Goal: Entertainment & Leisure: Consume media (video, audio)

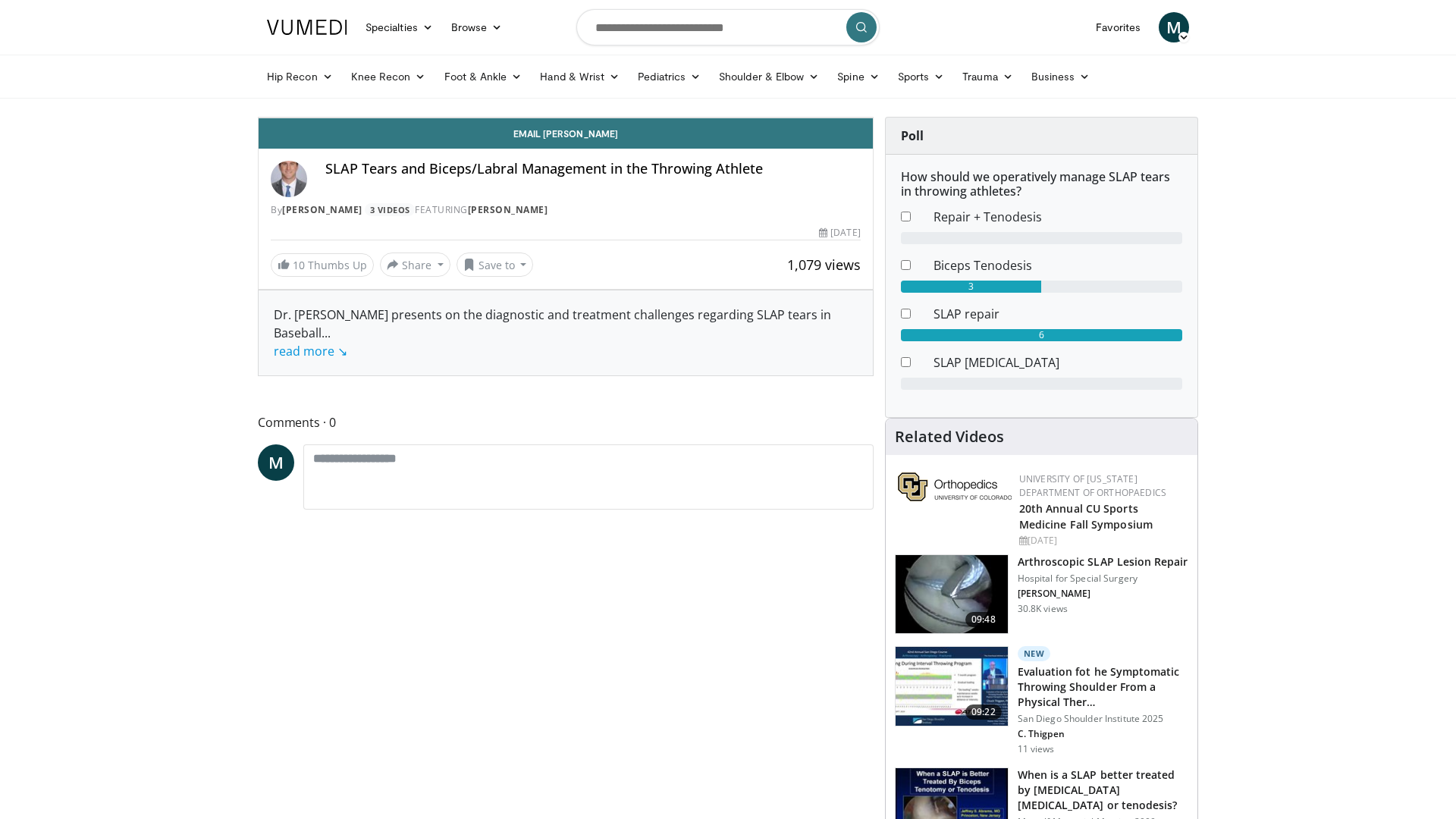
click at [873, 117] on div "30 seconds Tap to unmute" at bounding box center [565, 117] width 614 height 0
click at [587, 139] on icon "Video Player" at bounding box center [565, 117] width 42 height 42
click at [259, 117] on span "Video Player" at bounding box center [274, 103] width 31 height 31
click at [259, 117] on div "30 seconds Tap to unmute" at bounding box center [565, 117] width 614 height 0
click at [873, 117] on span "Video Player" at bounding box center [857, 103] width 31 height 31
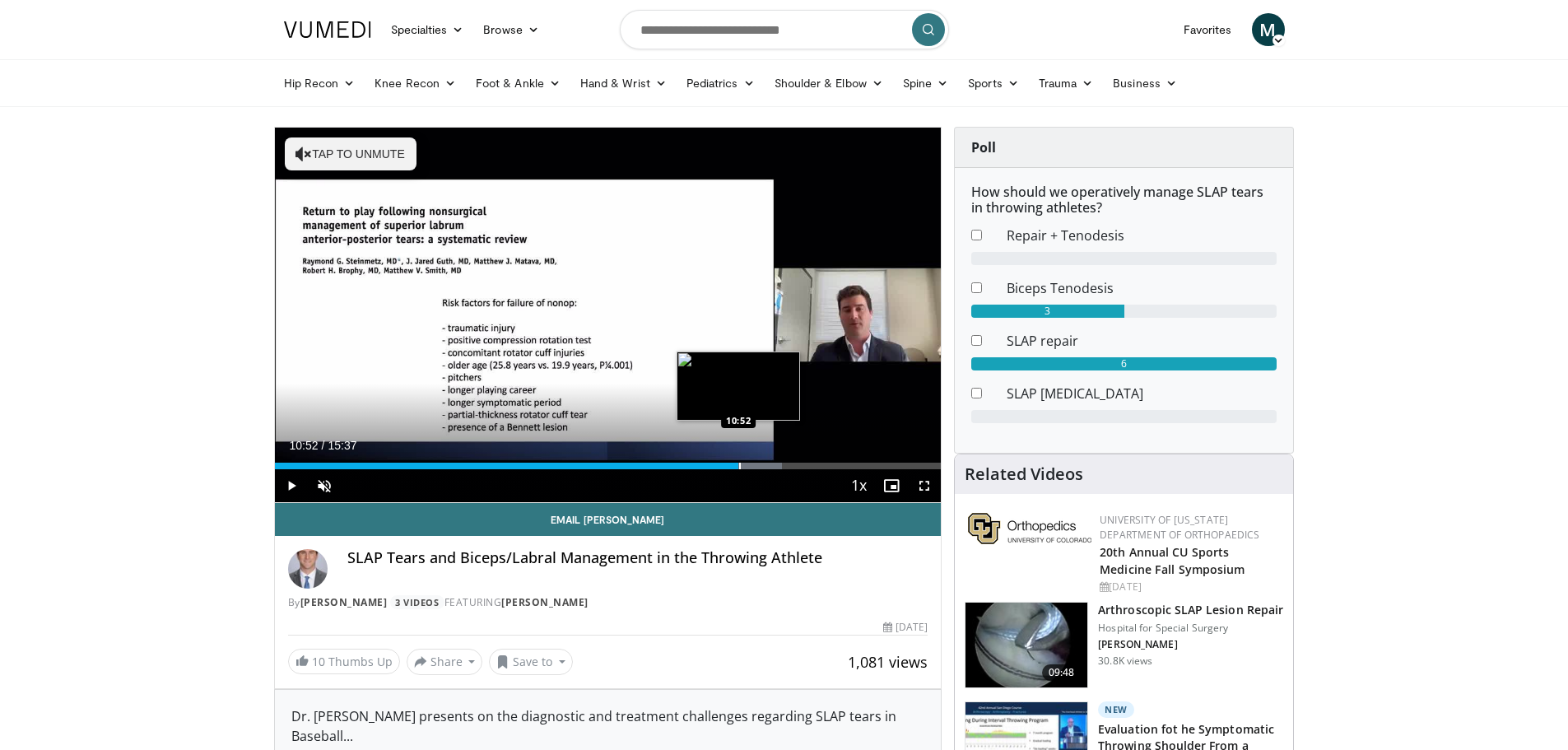
drag, startPoint x: 298, startPoint y: 467, endPoint x: 738, endPoint y: 456, distance: 440.1
click at [738, 456] on div "Loaded : 76.20% 10:51 10:52" at bounding box center [608, 461] width 667 height 16
click at [324, 486] on span "Video Player" at bounding box center [325, 486] width 33 height 33
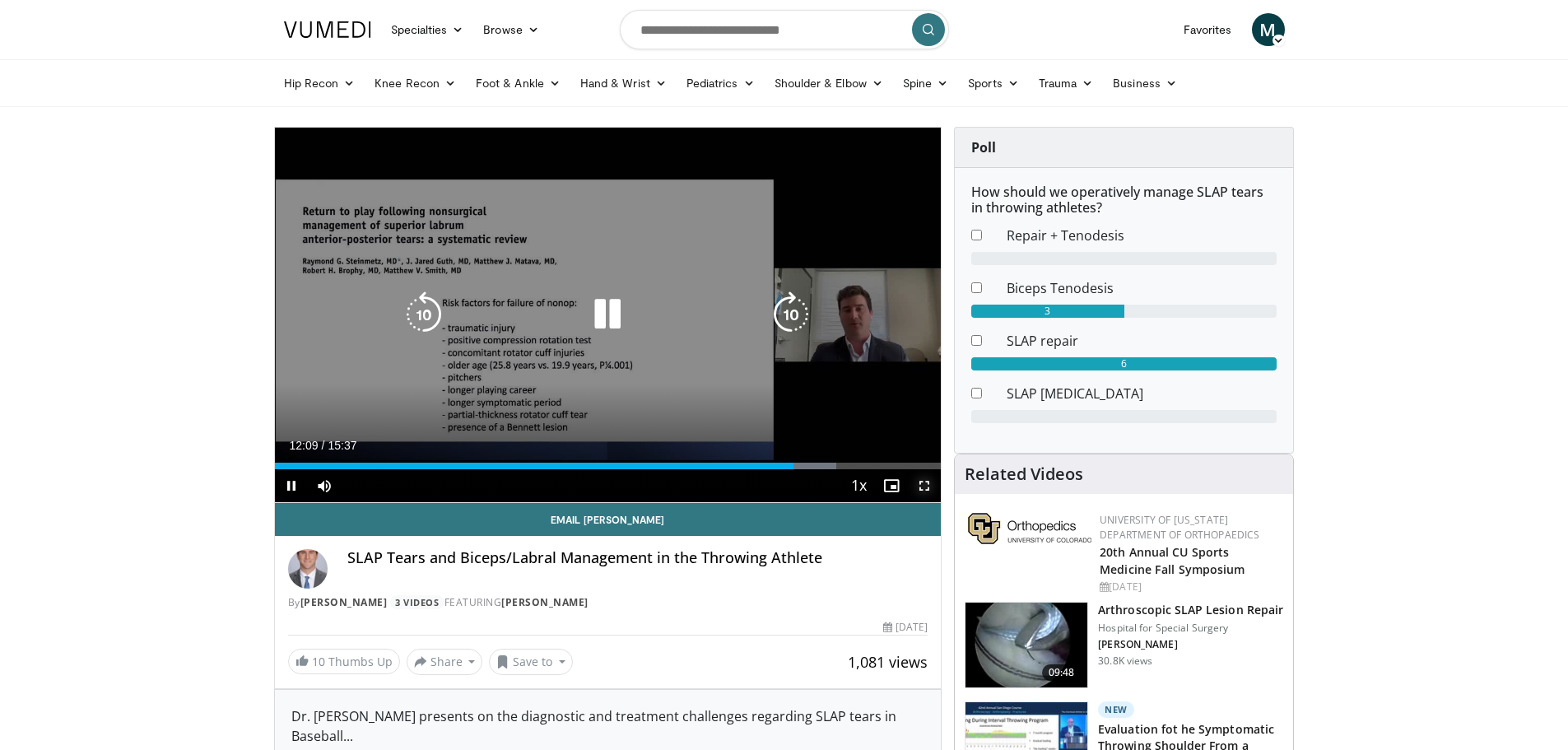
click at [920, 479] on span "Video Player" at bounding box center [925, 486] width 33 height 33
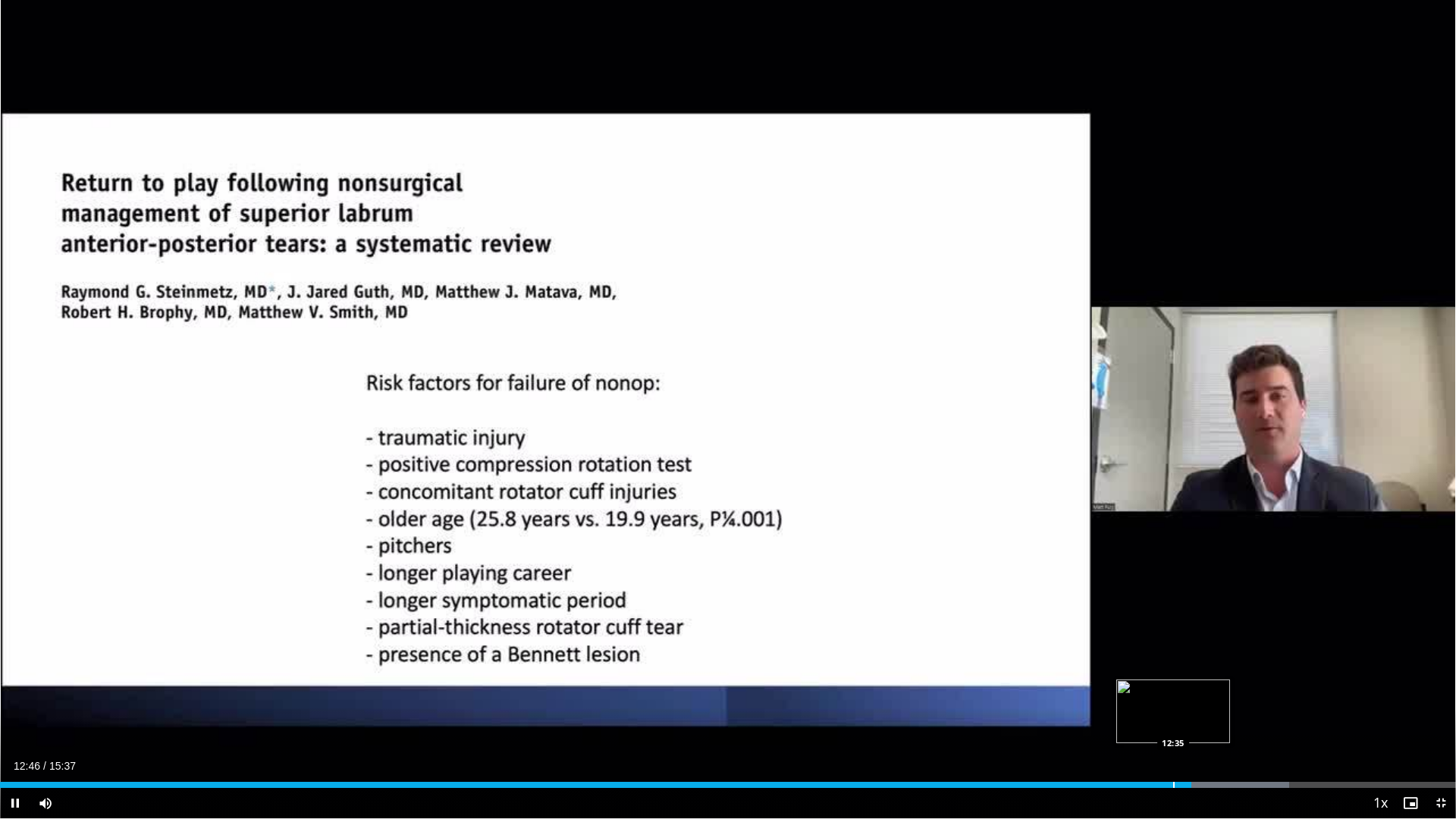
click at [1173, 690] on div "Progress Bar" at bounding box center [1174, 785] width 2 height 6
click at [1152, 690] on div "Progress Bar" at bounding box center [1153, 785] width 2 height 6
click at [1100, 690] on div "Progress Bar" at bounding box center [1101, 785] width 2 height 6
click at [1086, 690] on div "Loaded : 82.55% 11:52 11:40" at bounding box center [728, 781] width 1456 height 14
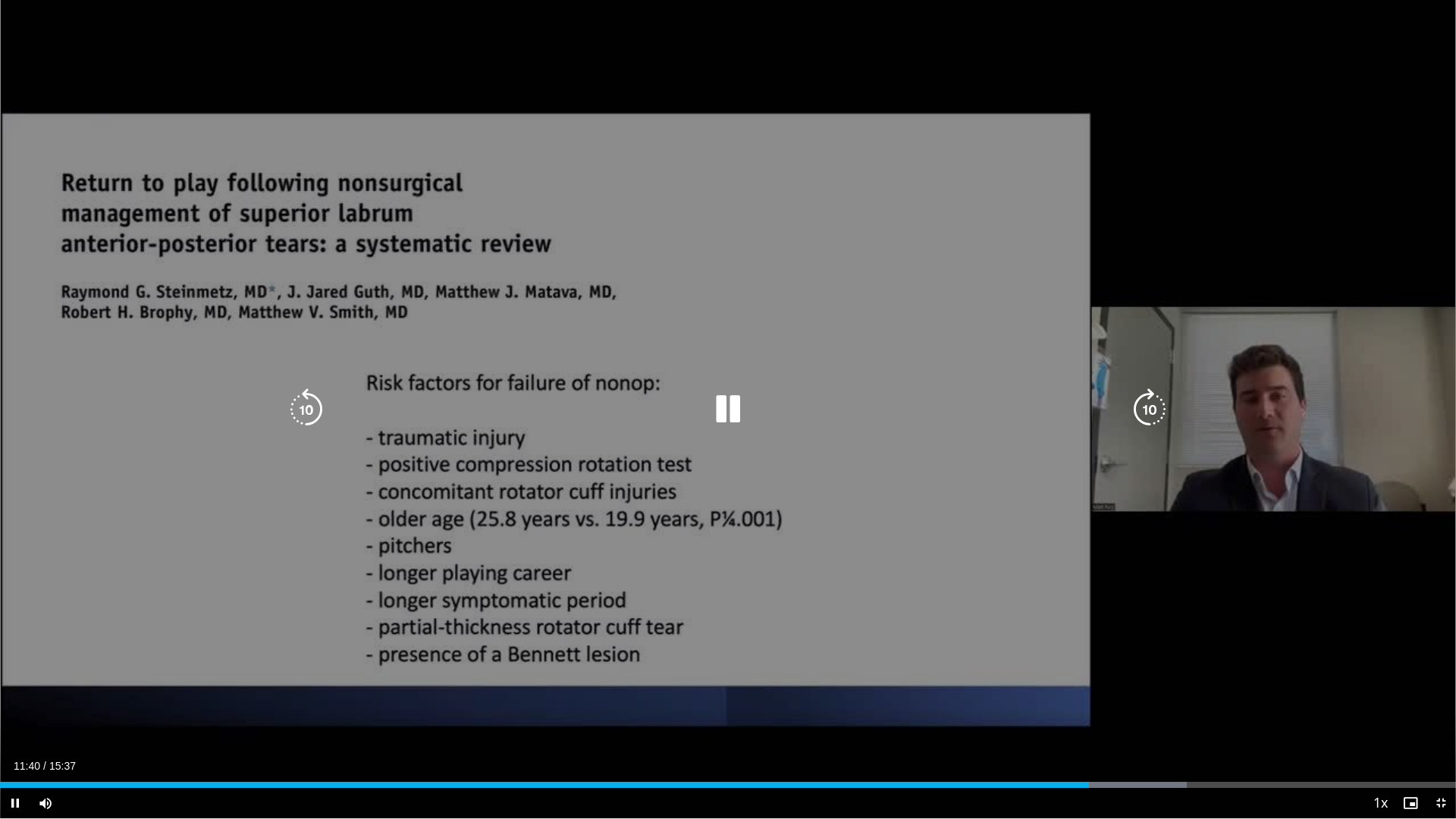
click at [728, 423] on icon "Video Player" at bounding box center [728, 410] width 42 height 42
click at [724, 419] on icon "Video Player" at bounding box center [728, 410] width 42 height 42
click at [717, 413] on icon "Video Player" at bounding box center [728, 410] width 42 height 42
click at [718, 407] on icon "Video Player" at bounding box center [728, 410] width 42 height 42
click at [1160, 412] on icon "Video Player" at bounding box center [1149, 410] width 42 height 42
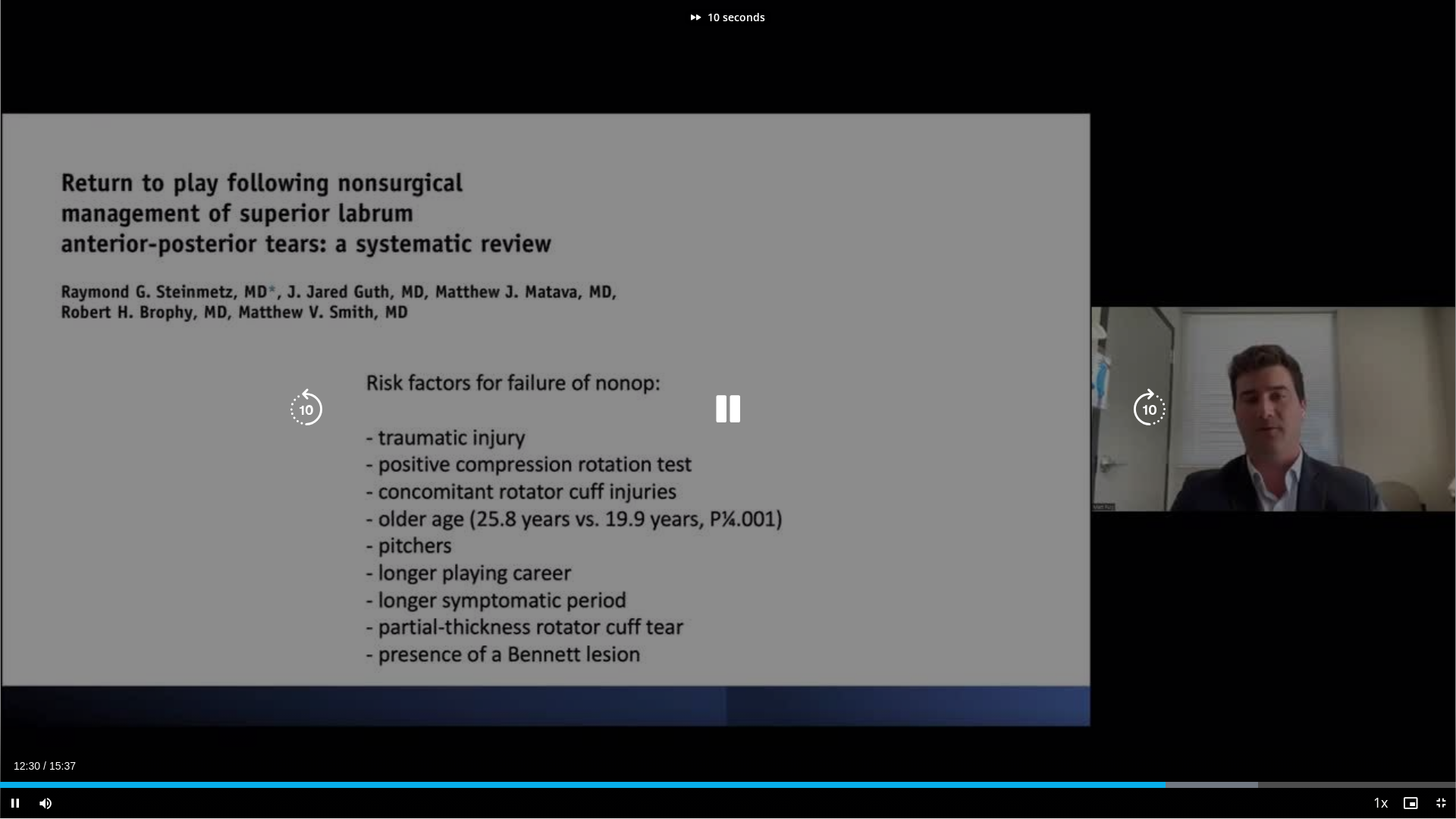
click at [1160, 412] on icon "Video Player" at bounding box center [1149, 410] width 42 height 42
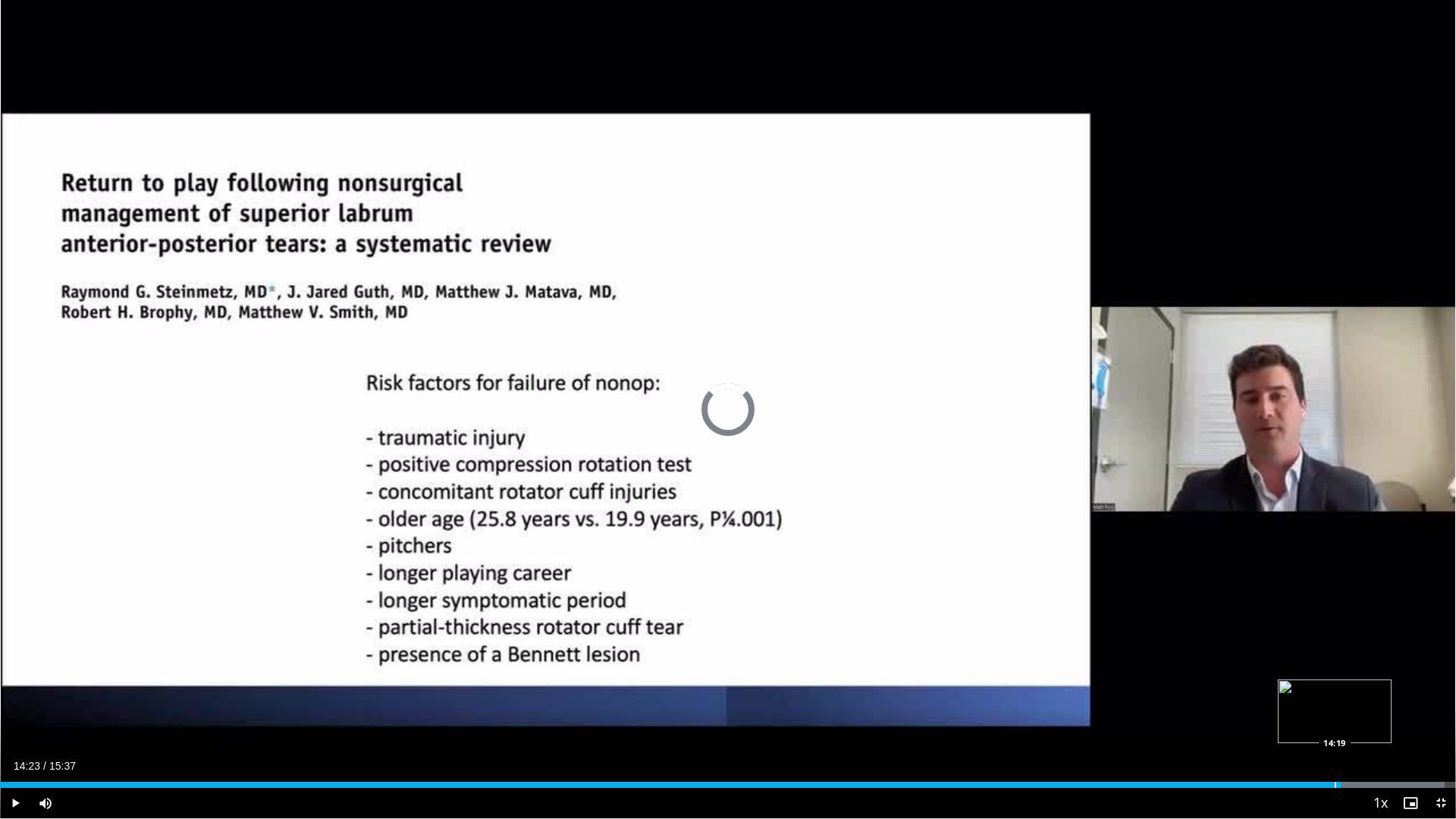
click at [1334, 690] on div "Progress Bar" at bounding box center [1335, 785] width 2 height 6
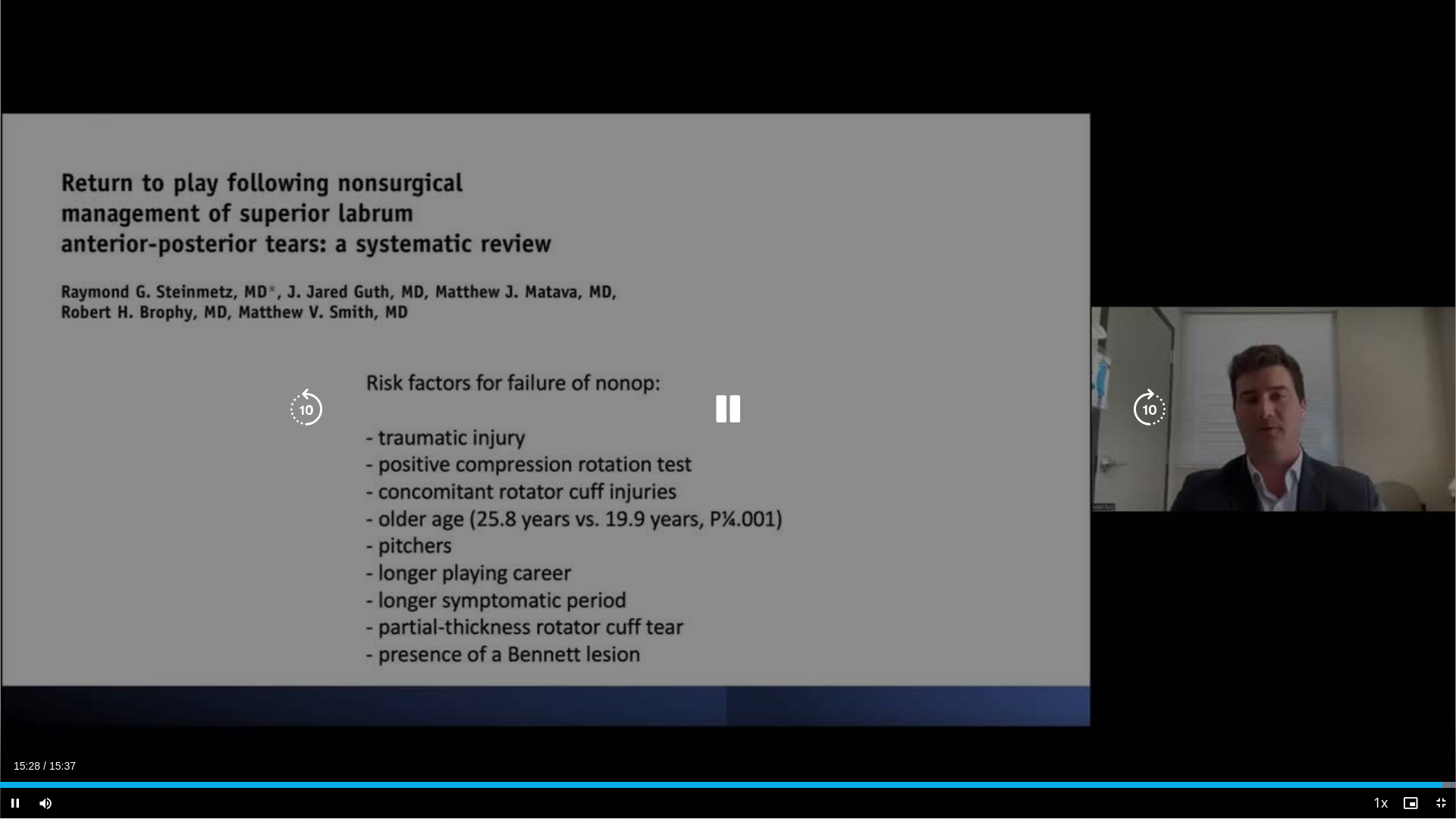
click at [1311, 630] on div "30 seconds Tap to unmute" at bounding box center [728, 409] width 1456 height 818
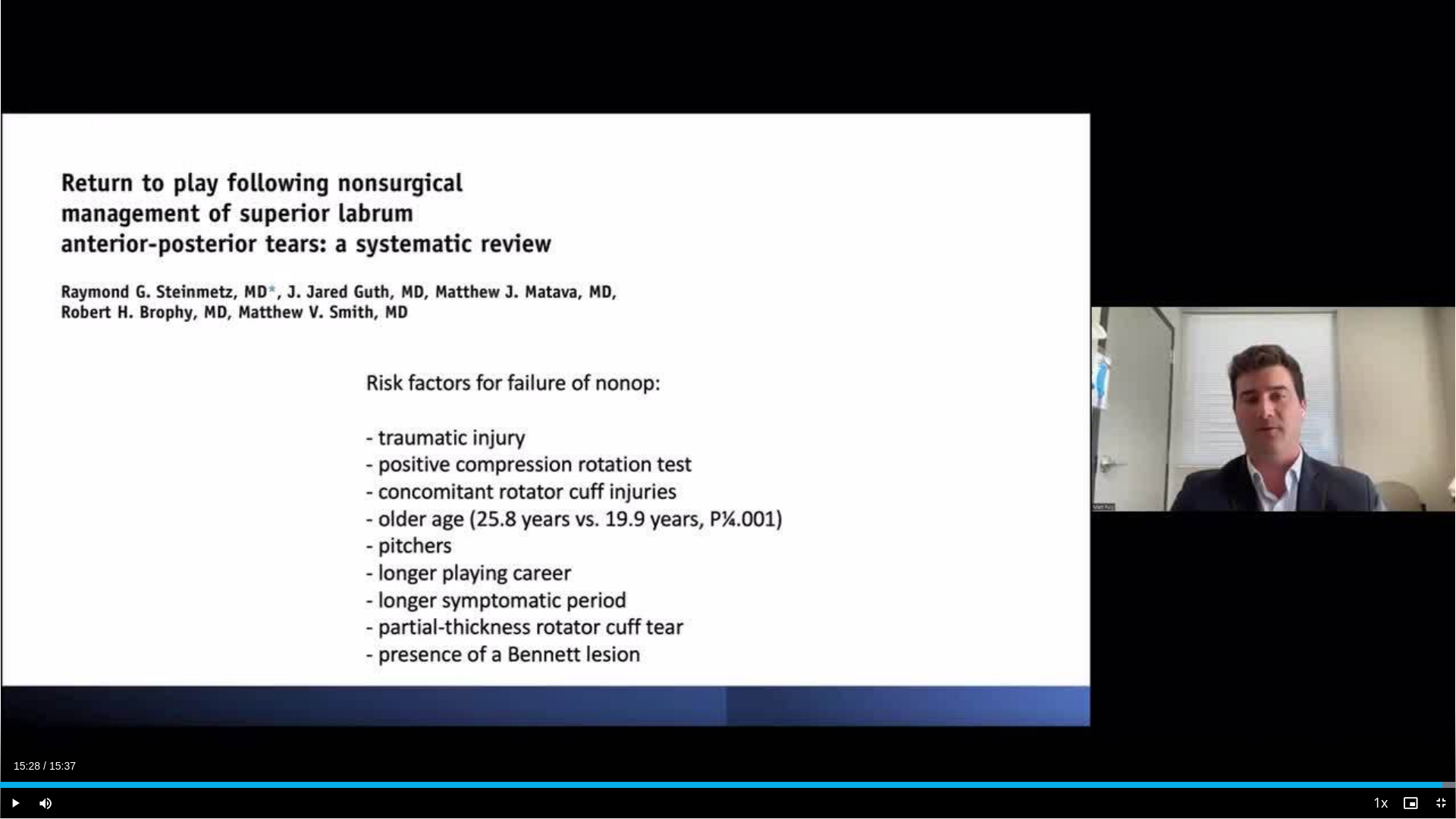
click at [1311, 630] on div "30 seconds Tap to unmute" at bounding box center [728, 409] width 1456 height 818
click at [1214, 690] on div "Current Time 15:36 / Duration 15:37 Pause Skip Backward Skip Forward Mute 82% L…" at bounding box center [728, 804] width 1456 height 31
click at [1048, 690] on div "Loaded : 100.00% 15:37 11:14" at bounding box center [728, 781] width 1456 height 14
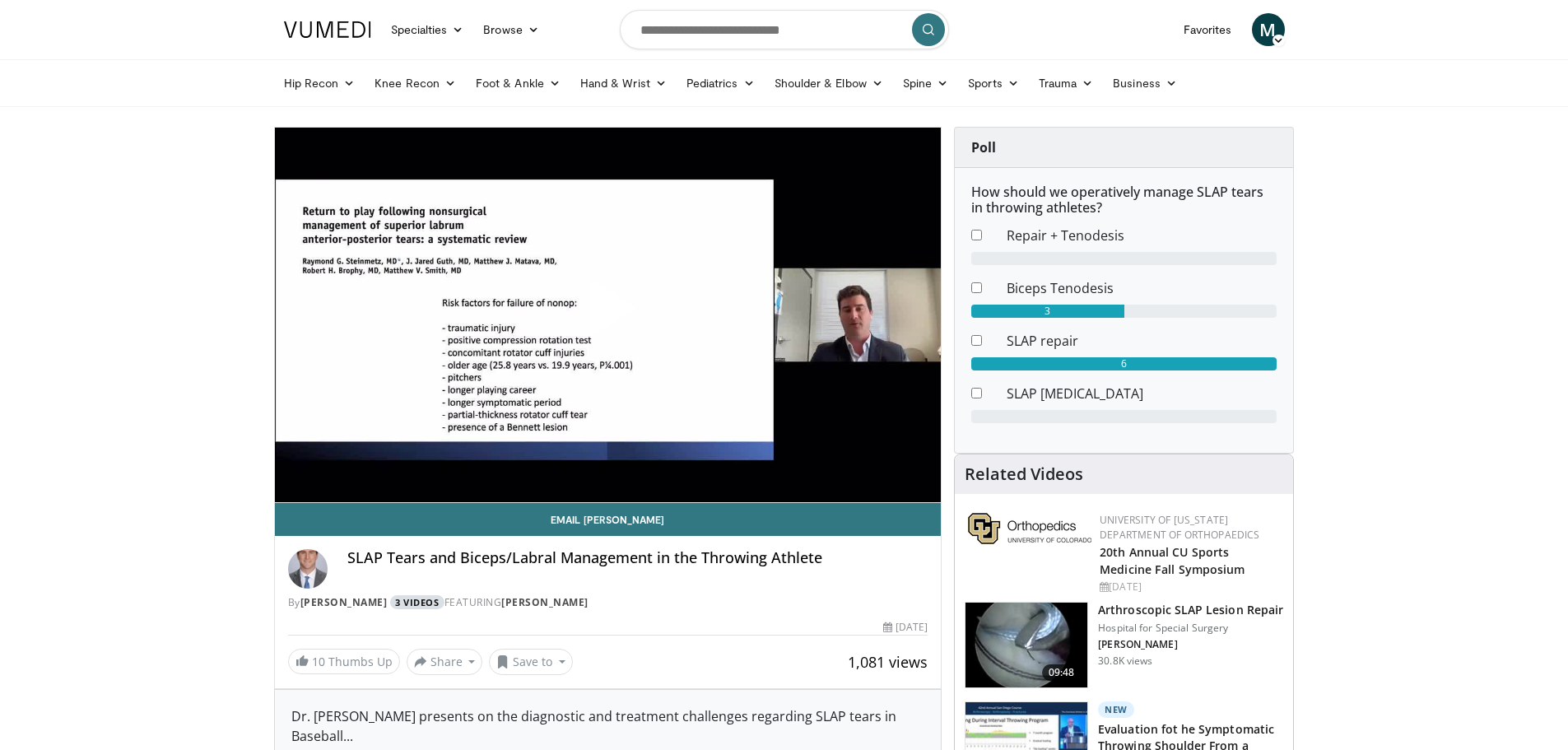
click at [424, 601] on link "3 Videos" at bounding box center [418, 602] width 55 height 14
